Goal: Information Seeking & Learning: Learn about a topic

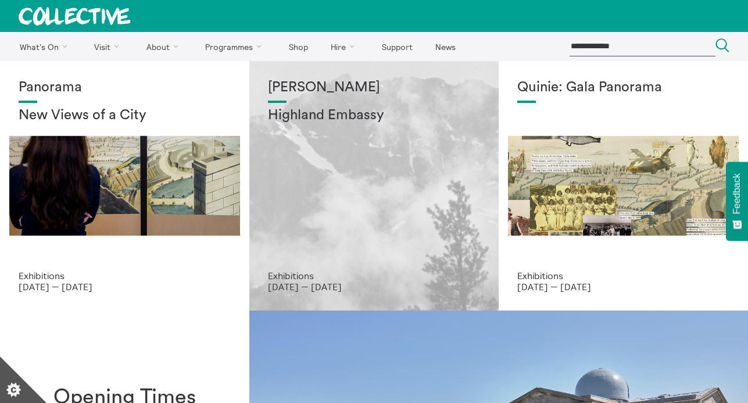
click at [405, 179] on div "[PERSON_NAME] Highland Embassy" at bounding box center [374, 175] width 212 height 191
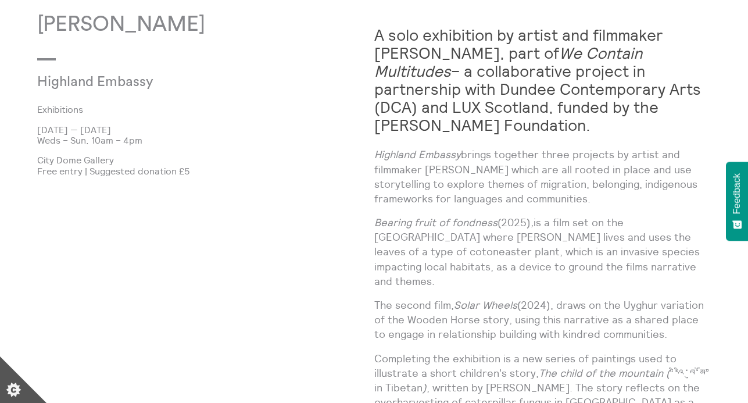
scroll to position [638, 0]
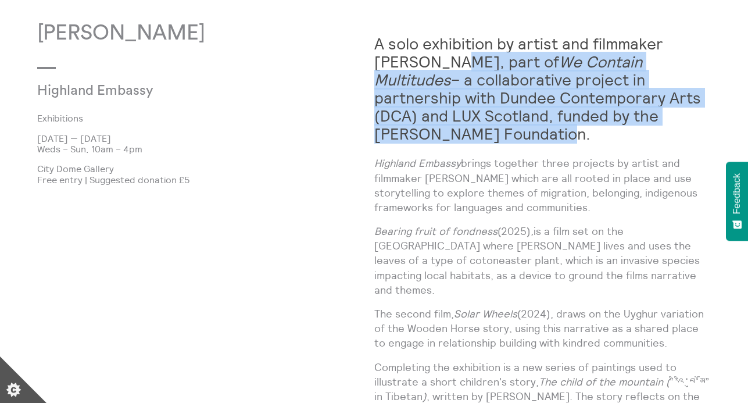
drag, startPoint x: 406, startPoint y: 62, endPoint x: 462, endPoint y: 129, distance: 87.1
click at [462, 129] on h2 "A solo exhibition by artist and filmmaker Shen Xin, part of We Contain Multitud…" at bounding box center [542, 89] width 337 height 108
copy strong "part of We Contain Multitudes – a collaborative project in partnership with Dun…"
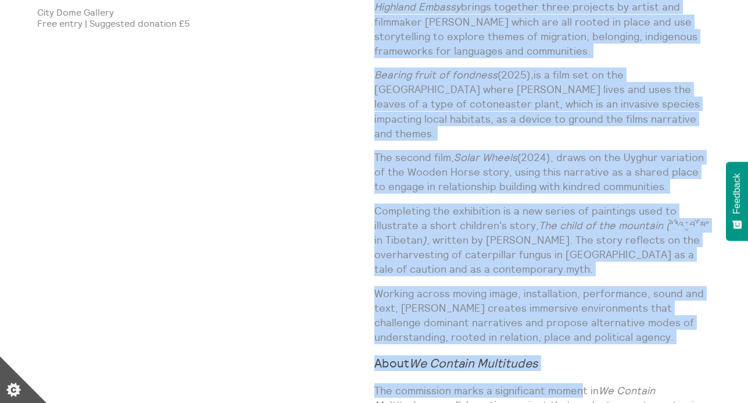
scroll to position [809, 0]
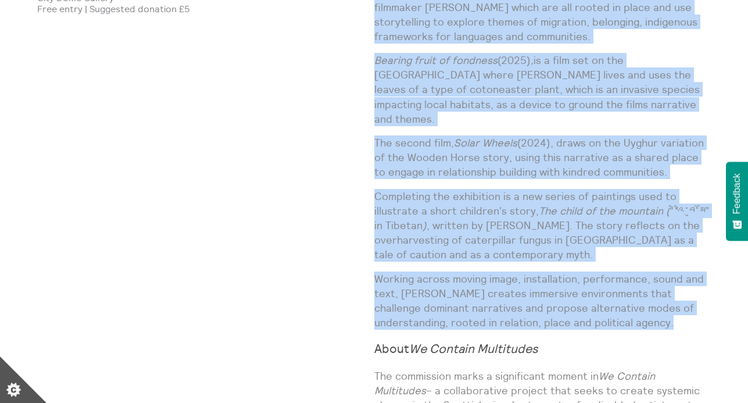
drag, startPoint x: 377, startPoint y: 123, endPoint x: 693, endPoint y: 320, distance: 372.7
click at [693, 320] on div "A solo exhibition by artist and filmmaker Shen Xin, part of We Contain Multitud…" at bounding box center [542, 275] width 337 height 848
copy div "Highland Embassy brings together three projects by artist and filmmaker Shen Xi…"
click at [495, 190] on p "Completing the exhibition is a new series of paintings used to illustrate a sho…" at bounding box center [542, 225] width 337 height 73
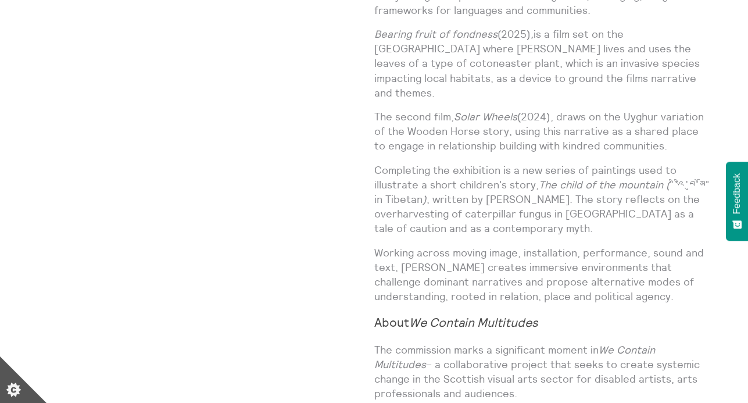
scroll to position [852, 0]
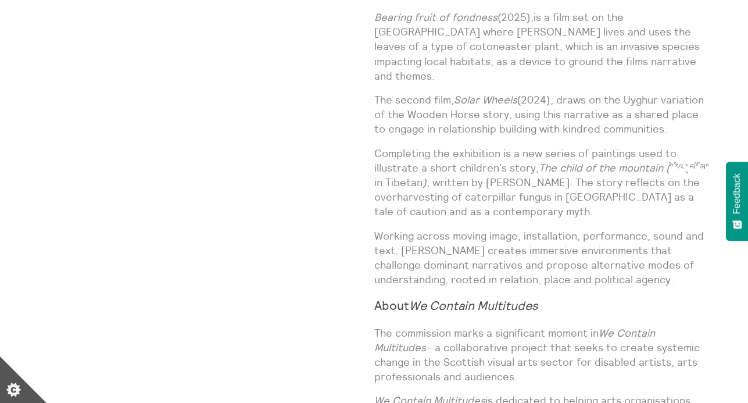
drag, startPoint x: 665, startPoint y: 110, endPoint x: 375, endPoint y: 118, distance: 289.7
click at [375, 118] on p "The second film, Solar Wheels (2024), draws on the Uyghur variation of the Wood…" at bounding box center [542, 114] width 337 height 44
copy p "engage in relationship building with kindred communities."
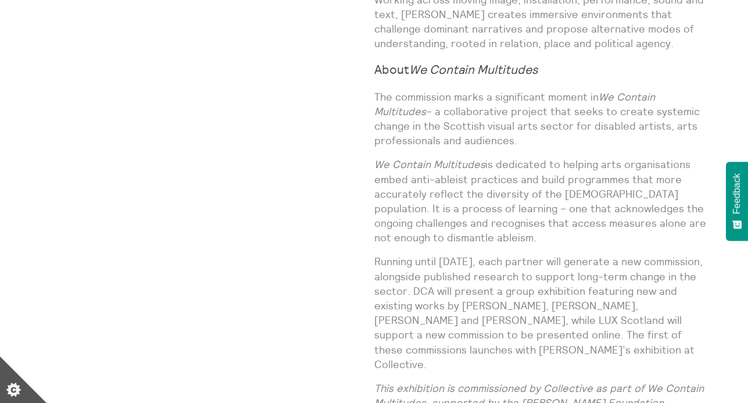
scroll to position [1092, 0]
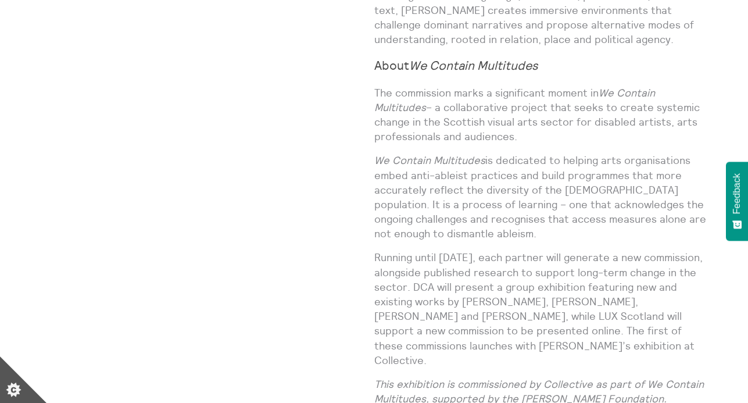
click at [462, 126] on p "The commission marks a significant moment in We Contain Multitudes – a collabor…" at bounding box center [542, 114] width 337 height 59
drag, startPoint x: 462, startPoint y: 126, endPoint x: 374, endPoint y: 78, distance: 99.9
click at [374, 85] on p "The commission marks a significant moment in We Contain Multitudes – a collabor…" at bounding box center [542, 114] width 337 height 59
copy p "The commission marks a significant moment in We Contain Multitudes – a collabor…"
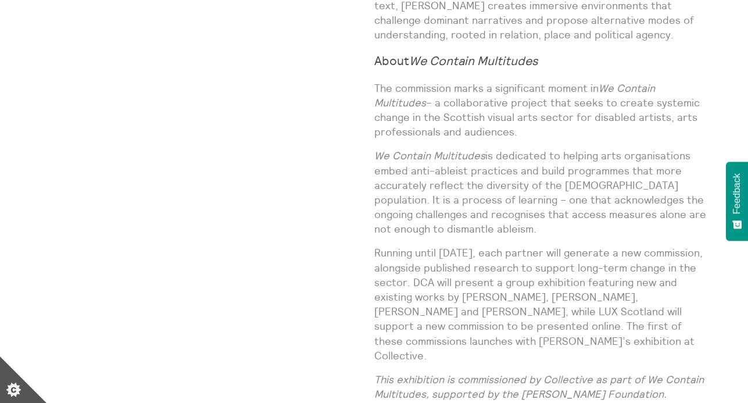
scroll to position [1096, 0]
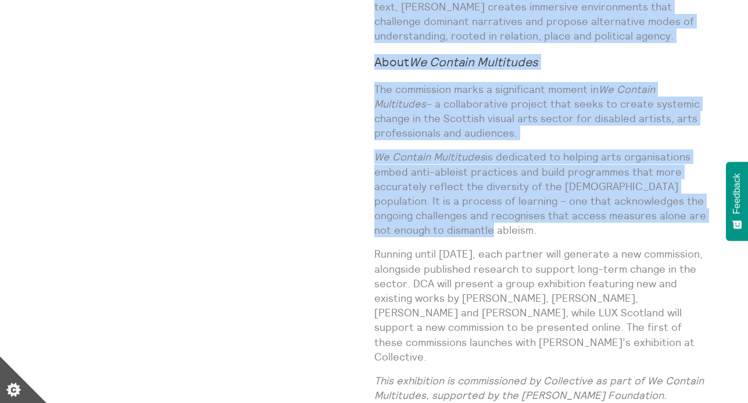
drag, startPoint x: 480, startPoint y: 215, endPoint x: 373, endPoint y: 133, distance: 134.4
click at [373, 133] on div "Shen Xin Highland Embassy Exhibitions 3 Oct 2025 — 21 Dec 2025 Weds – Sun, 10am…" at bounding box center [374, 7] width 674 height 886
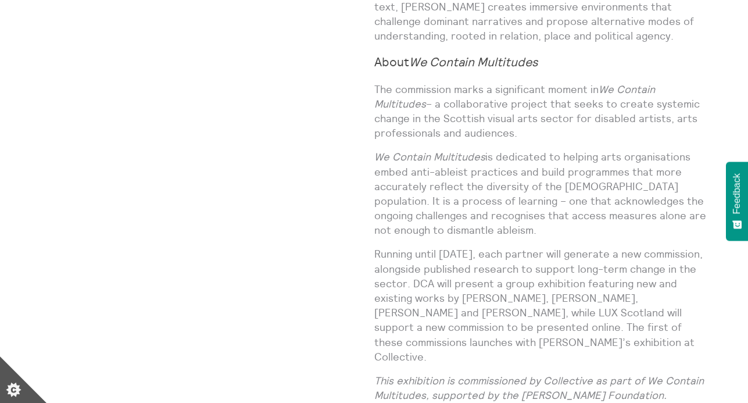
click at [398, 260] on p "Running until February 2026, each partner will generate a new commission, along…" at bounding box center [542, 305] width 337 height 117
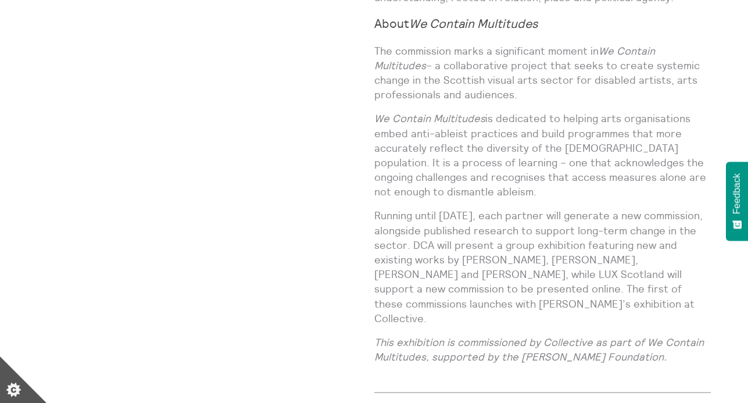
scroll to position [1130, 0]
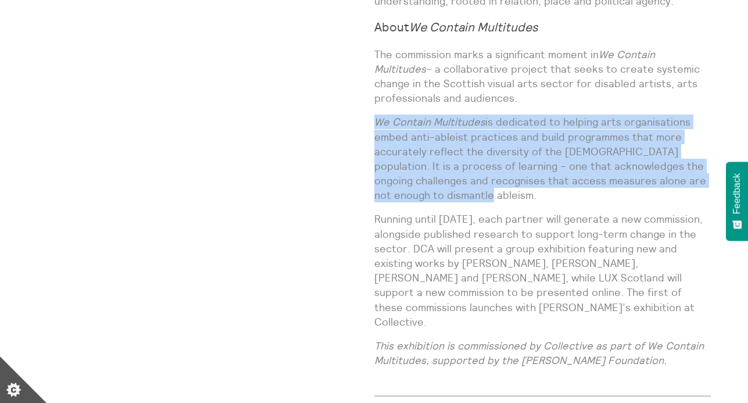
drag, startPoint x: 472, startPoint y: 180, endPoint x: 376, endPoint y: 108, distance: 120.4
click at [377, 115] on p "We Contain Multitudes is dedicated to helping arts organisations embed anti-abl…" at bounding box center [542, 159] width 337 height 88
copy p "We Contain Multitudes is dedicated to helping arts organisations embed anti-abl…"
